Goal: Consume media (video, audio)

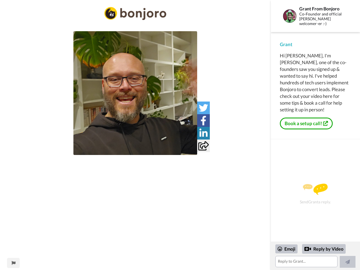
click at [135, 93] on img at bounding box center [135, 93] width 124 height 124
click at [203, 108] on icon at bounding box center [203, 107] width 9 height 9
click at [203, 120] on icon at bounding box center [204, 120] width 6 height 9
click at [203, 133] on icon at bounding box center [204, 133] width 8 height 9
click at [203, 146] on icon at bounding box center [203, 145] width 10 height 9
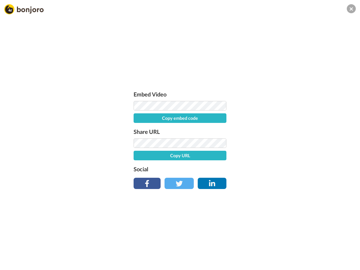
click at [13, 263] on div "Embed Video Copy embed code Share URL Copy URL Social" at bounding box center [180, 165] width 360 height 270
click at [316, 256] on div "Embed Video Copy embed code Share URL Copy URL Social" at bounding box center [180, 165] width 360 height 270
click at [287, 249] on div "Embed Video Copy embed code Share URL Copy URL Social" at bounding box center [180, 165] width 360 height 270
click at [324, 249] on div "Embed Video Copy embed code Share URL Copy URL Social" at bounding box center [180, 165] width 360 height 270
click at [348, 262] on div "Embed Video Copy embed code Share URL Copy URL Social" at bounding box center [180, 165] width 360 height 270
